Goal: Navigation & Orientation: Find specific page/section

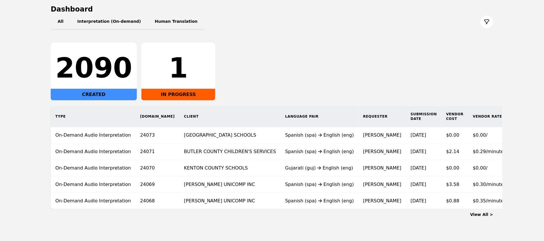
scroll to position [78, 0]
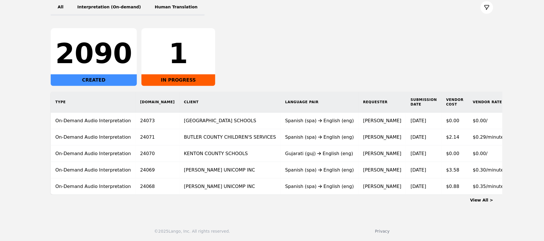
click at [478, 200] on link "View All >" at bounding box center [481, 200] width 23 height 5
